Goal: Book appointment/travel/reservation

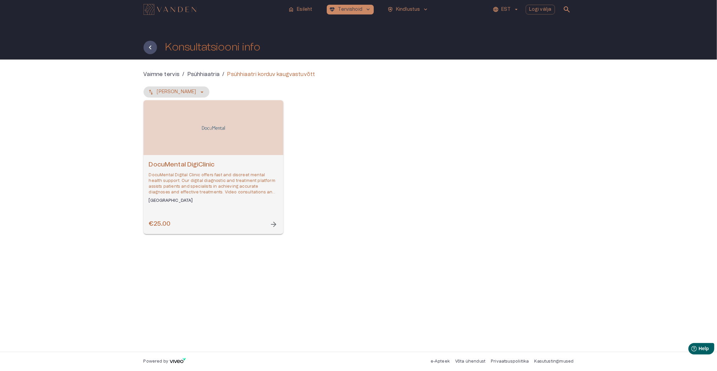
click at [234, 147] on div "Open selected supplier available booking dates" at bounding box center [214, 127] width 140 height 55
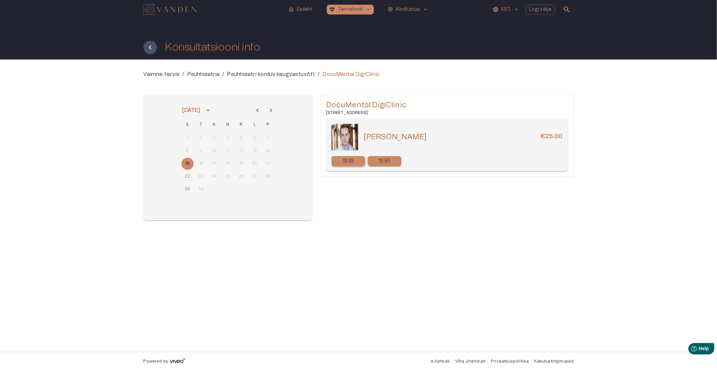
click at [352, 160] on p "13:10" at bounding box center [348, 161] width 11 height 7
